Goal: Transaction & Acquisition: Purchase product/service

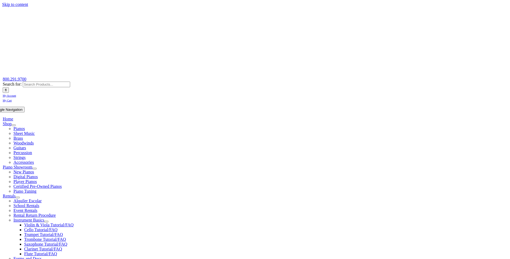
click at [12, 99] on span "My Cart" at bounding box center [7, 100] width 9 height 3
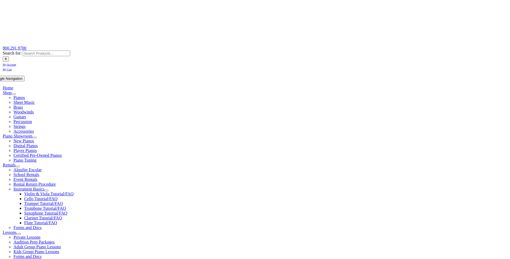
scroll to position [33, 0]
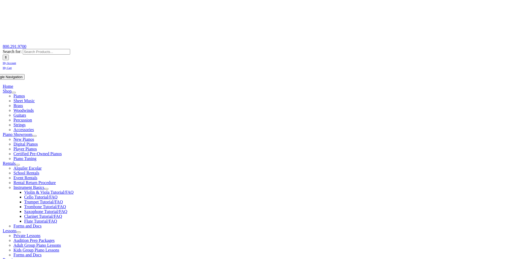
type input "hillside"
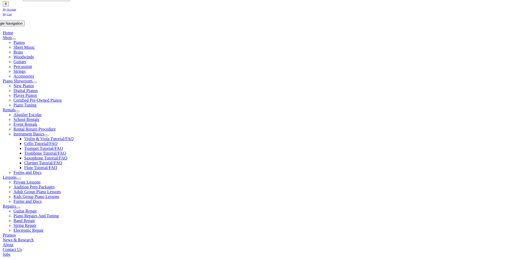
scroll to position [86, 0]
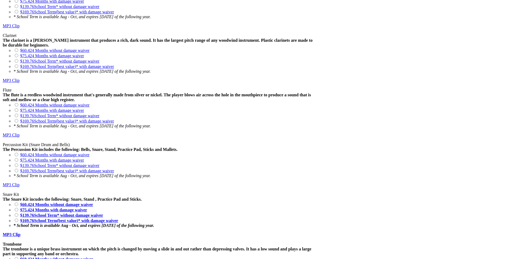
scroll to position [460, 0]
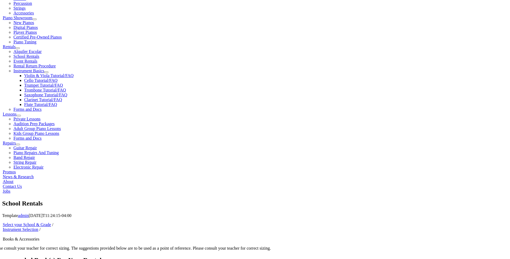
scroll to position [150, 0]
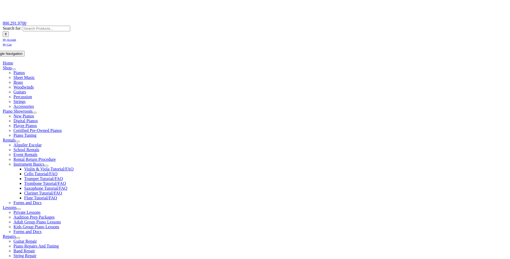
scroll to position [57, 0]
type input "1"
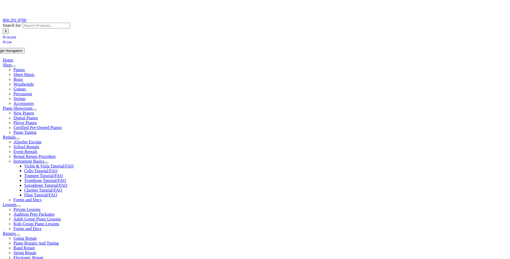
scroll to position [59, 0]
type input "Luke"
type input "brecker"
type input "8046775341"
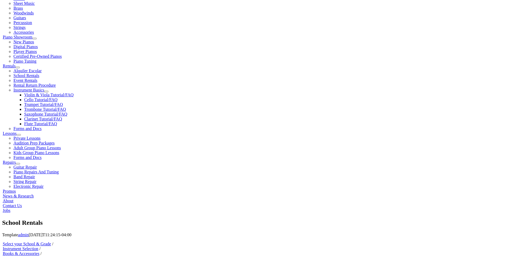
scroll to position [166, 0]
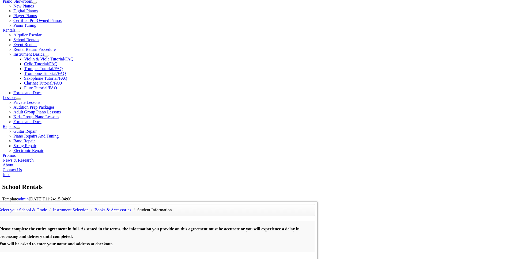
type input "04/29/1982"
type input "Jessica brecker"
type input "8046775341"
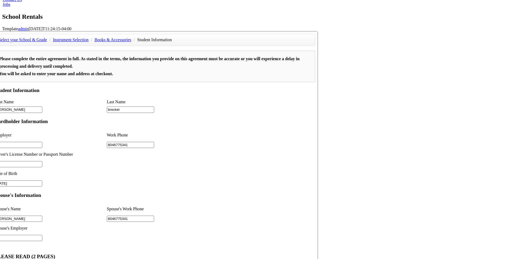
scroll to position [215, 0]
type input "2"
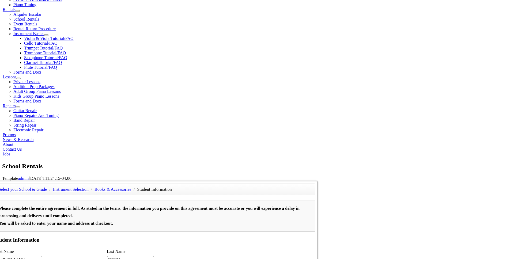
scroll to position [190, 0]
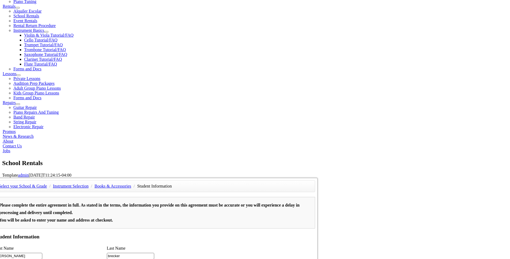
type input "N/A"
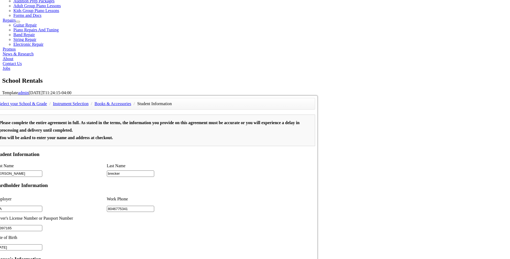
scroll to position [408, 0]
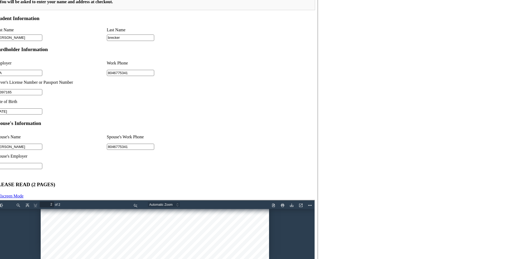
type input "29397165"
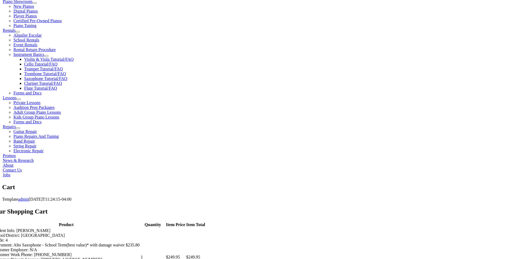
scroll to position [170, 0]
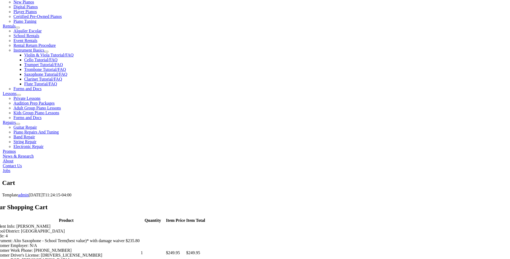
select select "PA"
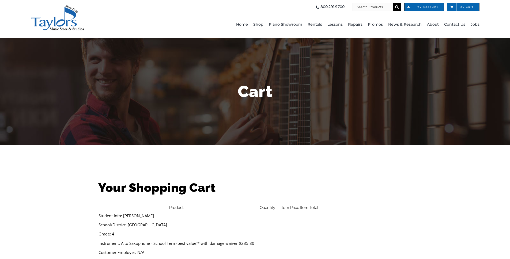
select select "PA"
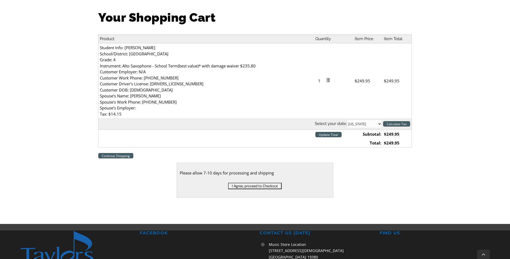
scroll to position [171, 0]
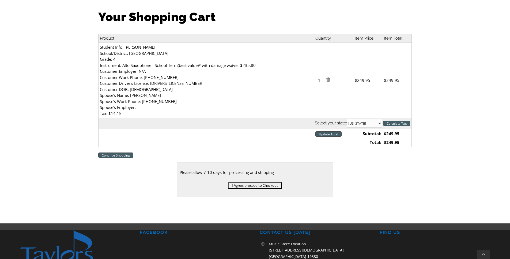
click at [124, 153] on link "Continue Shopping" at bounding box center [115, 155] width 35 height 5
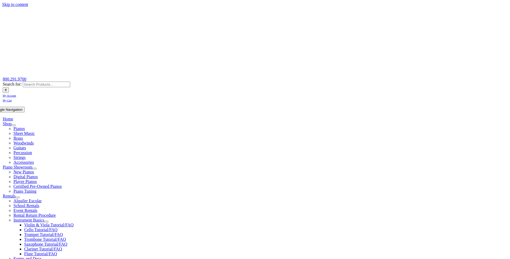
select select "PA"
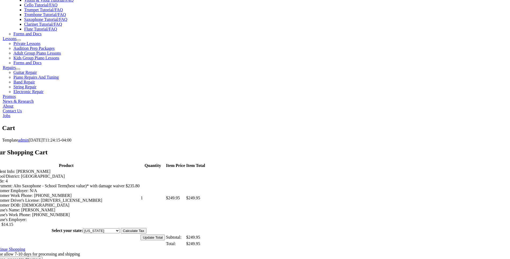
scroll to position [242, 0]
